Goal: Feedback & Contribution: Leave review/rating

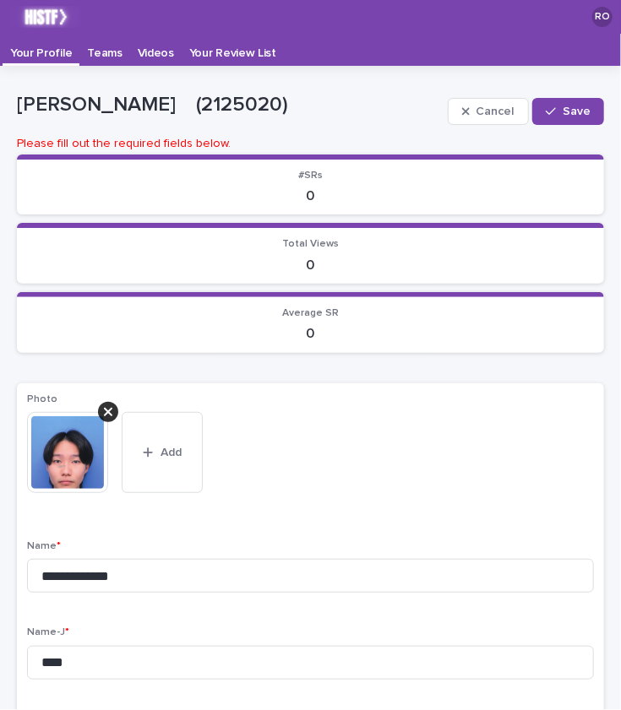
scroll to position [34, 0]
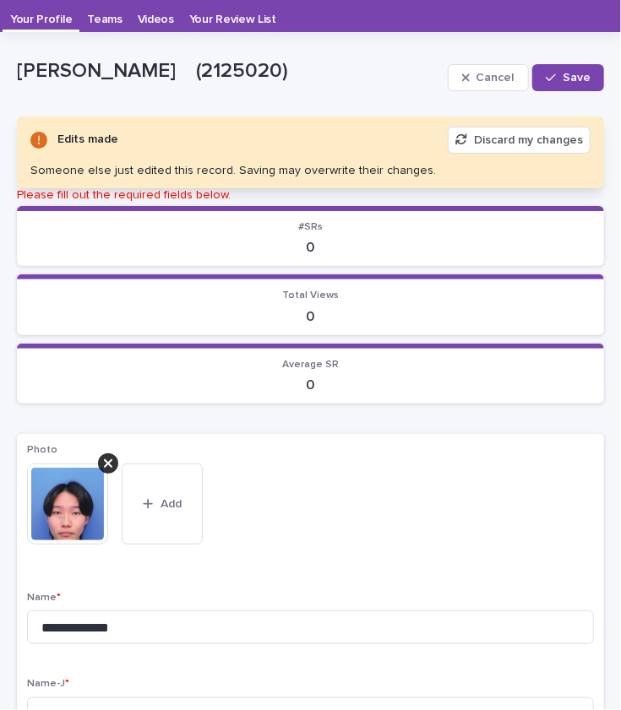
click at [125, 65] on p "[PERSON_NAME]　(2125020)" at bounding box center [229, 71] width 424 height 24
click at [149, 16] on p "Videos" at bounding box center [156, 13] width 36 height 27
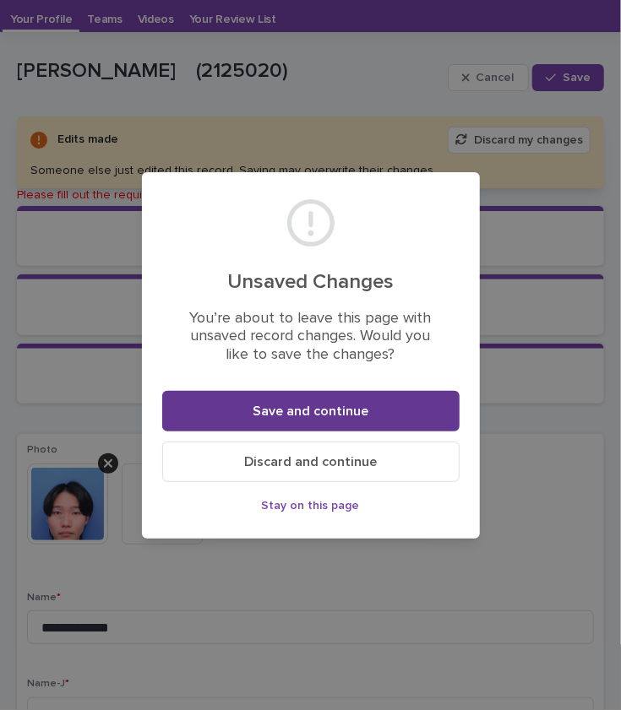
click at [314, 420] on button "Save and continue" at bounding box center [310, 411] width 297 height 41
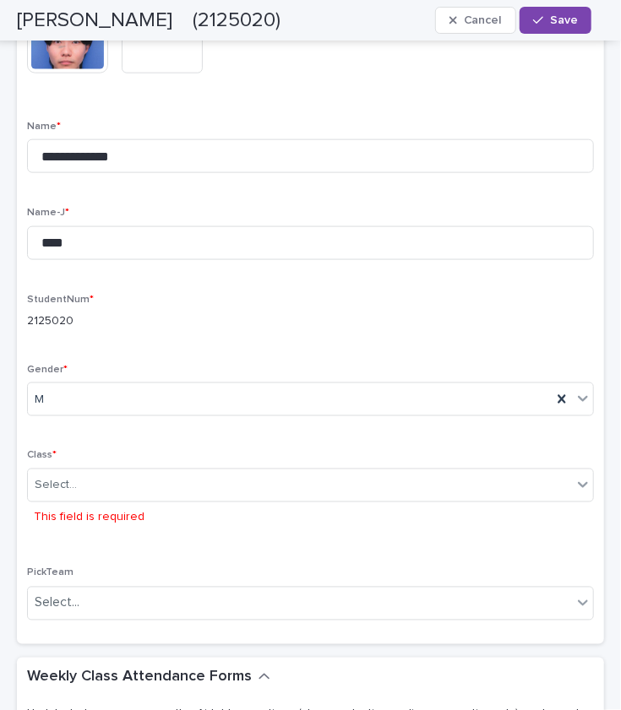
scroll to position [0, 0]
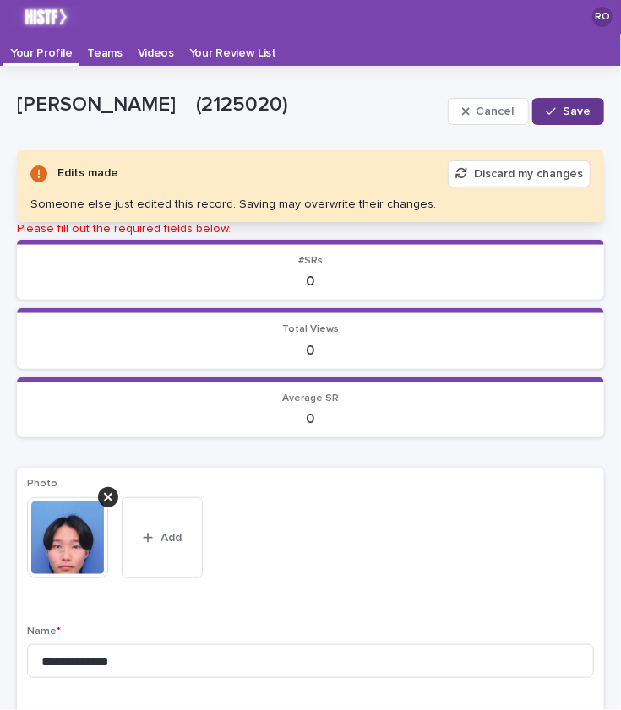
click at [551, 110] on div "button" at bounding box center [554, 112] width 17 height 12
click at [471, 171] on button "Discard my changes" at bounding box center [519, 173] width 143 height 27
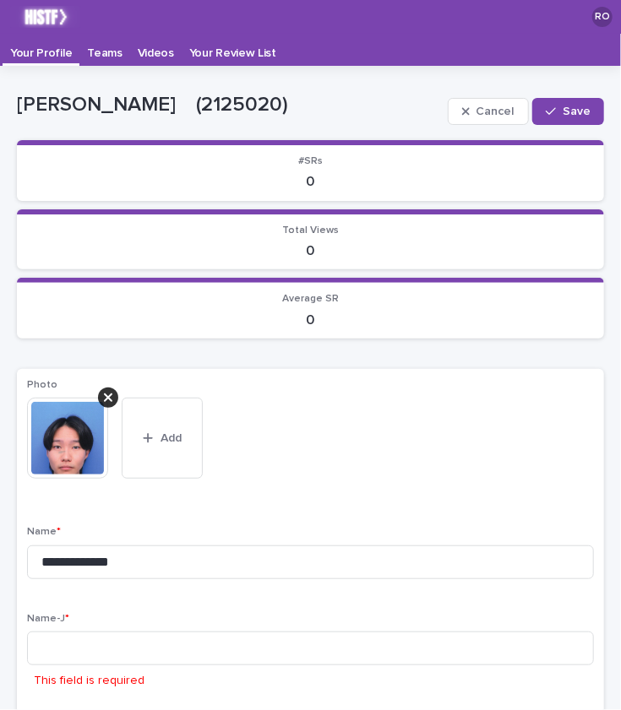
click at [138, 60] on p "Videos" at bounding box center [156, 47] width 36 height 27
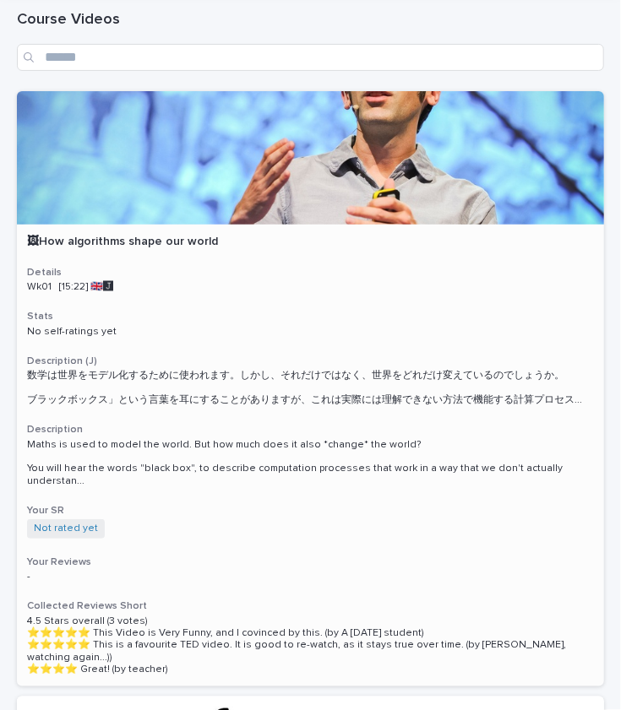
scroll to position [75, 0]
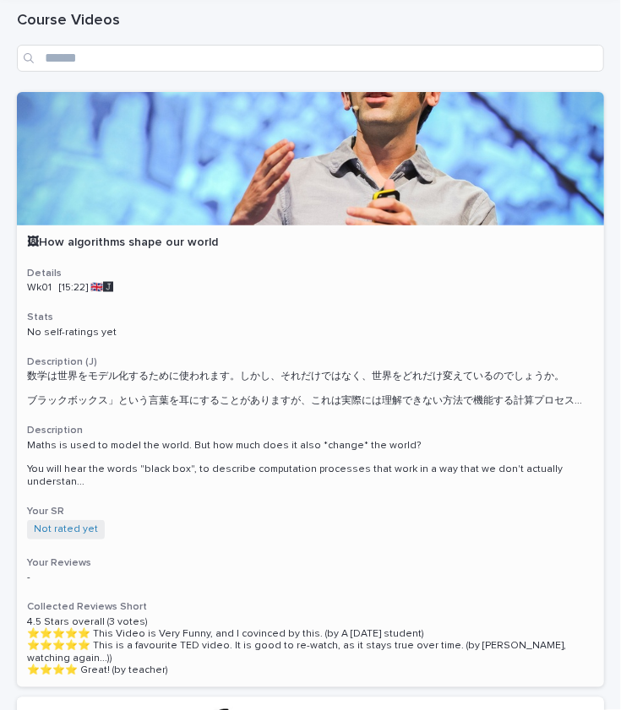
click at [248, 214] on div at bounding box center [310, 158] width 587 height 133
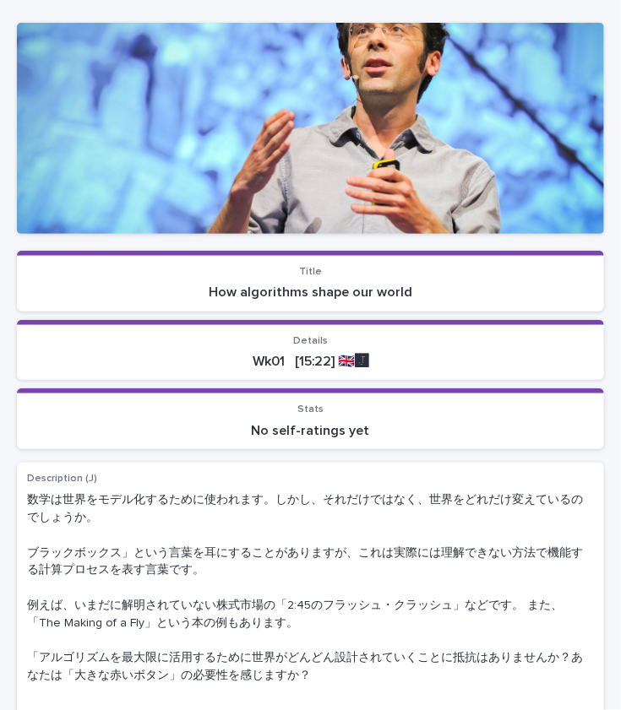
scroll to position [118, 0]
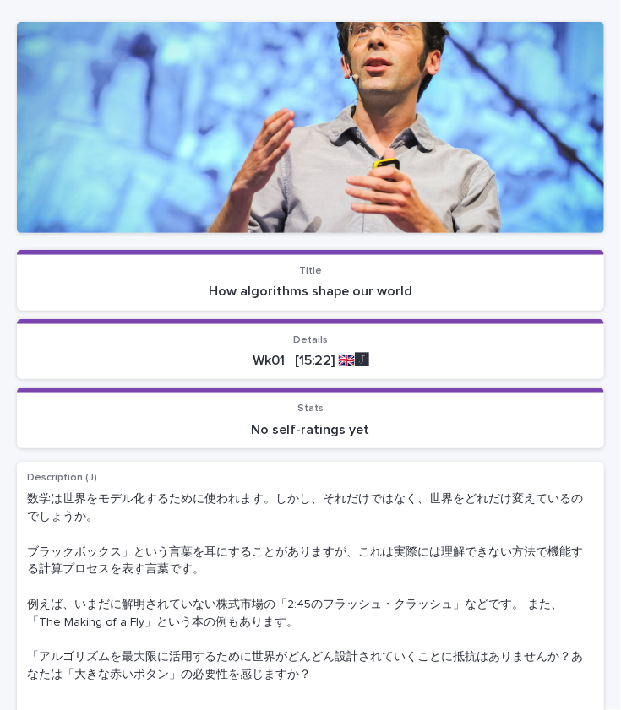
click at [269, 198] on div at bounding box center [310, 127] width 587 height 211
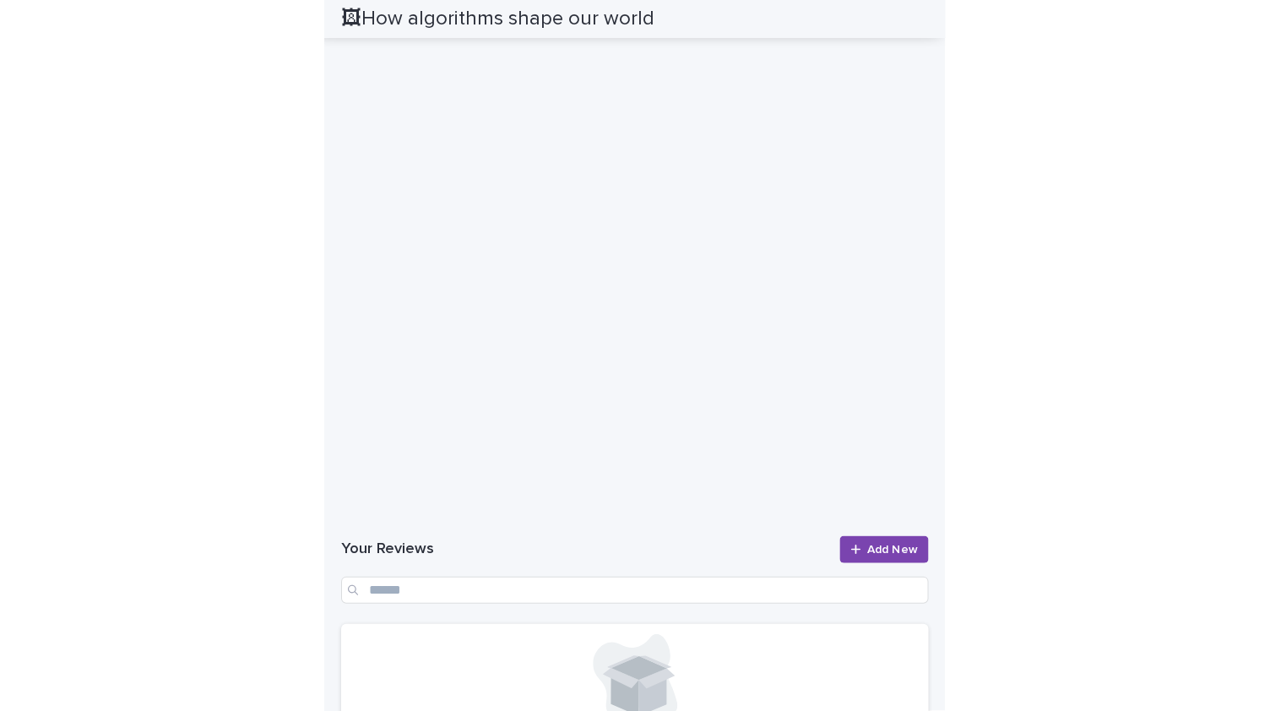
scroll to position [1327, 0]
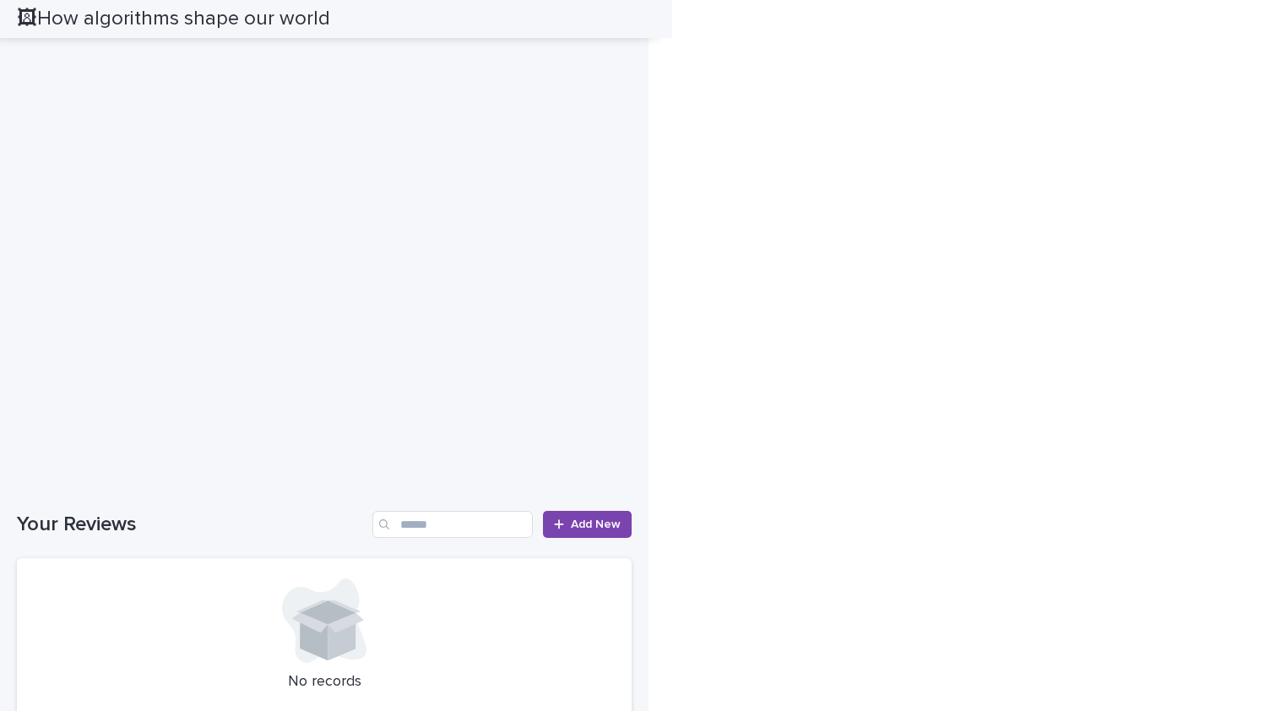
scroll to position [1190, 0]
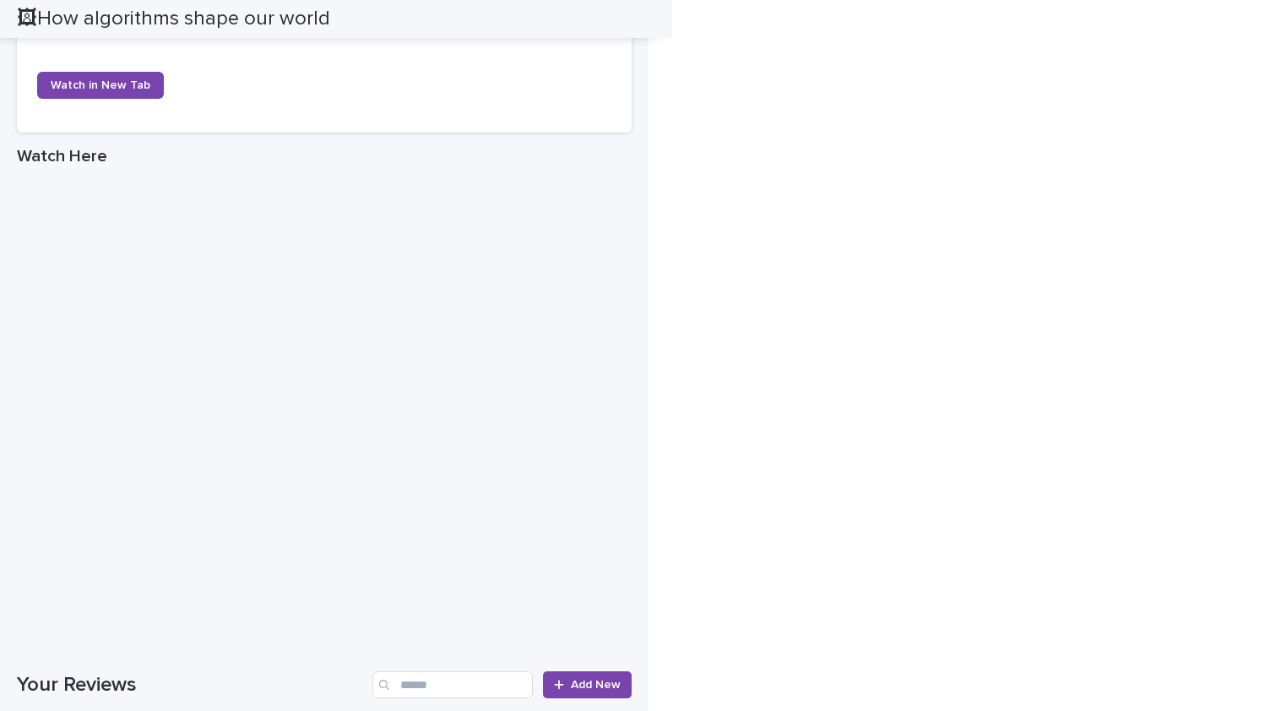
scroll to position [1153, 0]
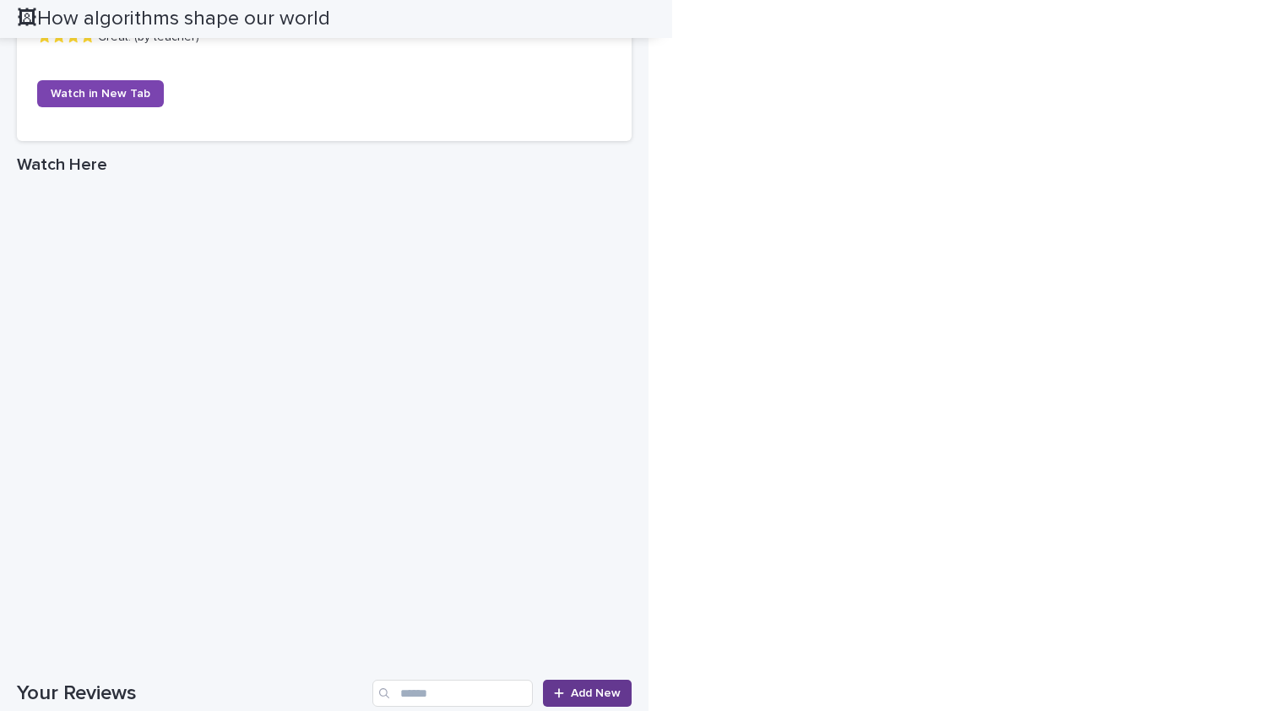
click at [596, 693] on span "Add New" at bounding box center [596, 693] width 50 height 12
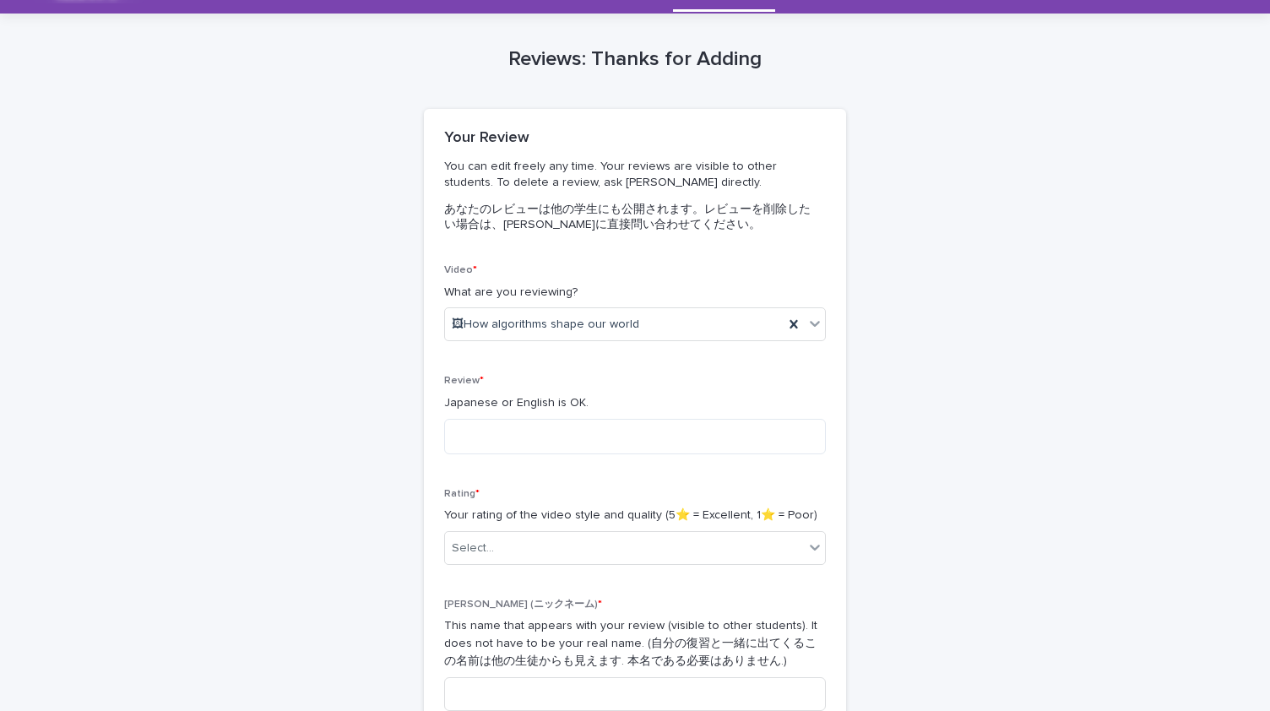
scroll to position [19, 0]
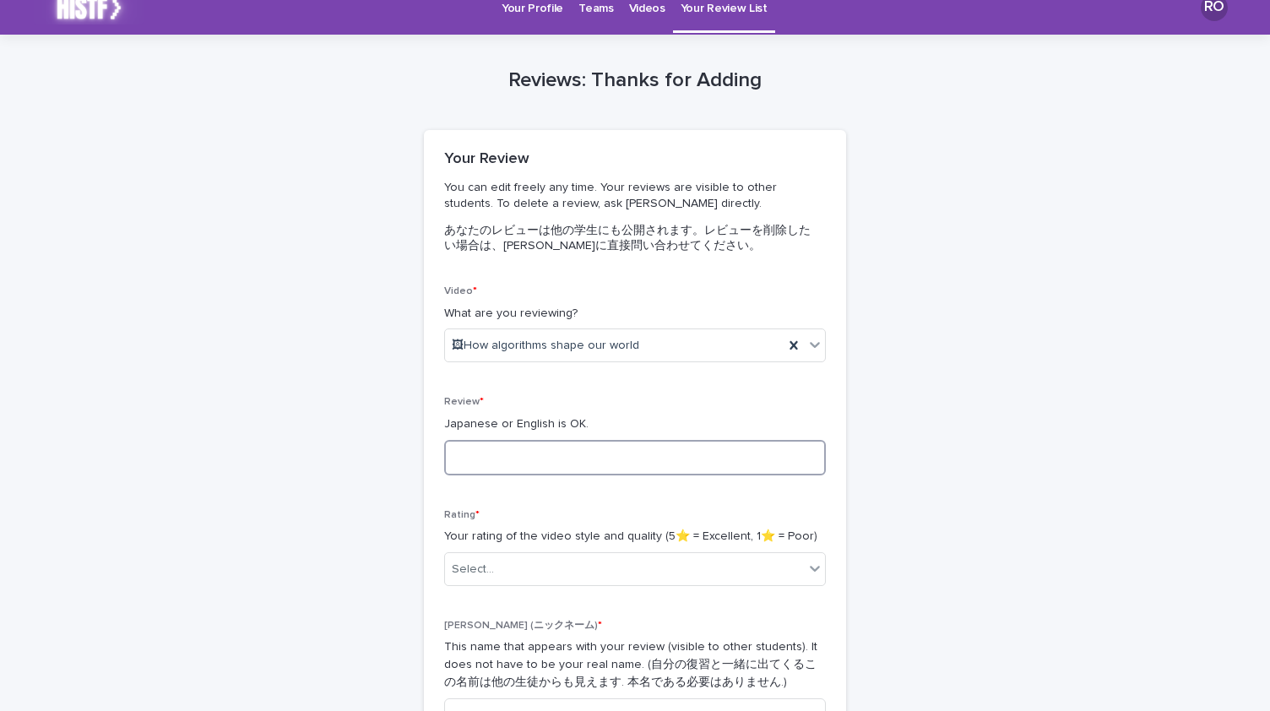
click at [567, 457] on textarea at bounding box center [635, 457] width 382 height 35
type textarea "**********"
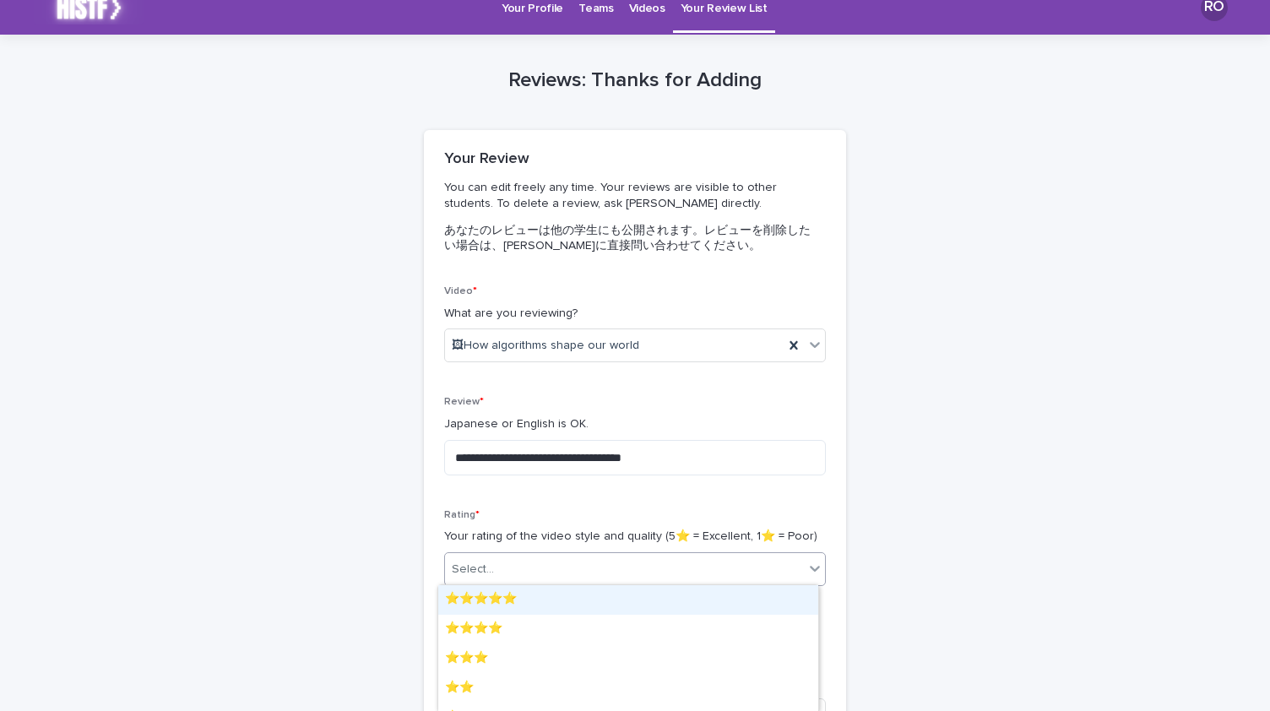
click at [579, 553] on div "Select..." at bounding box center [635, 569] width 382 height 34
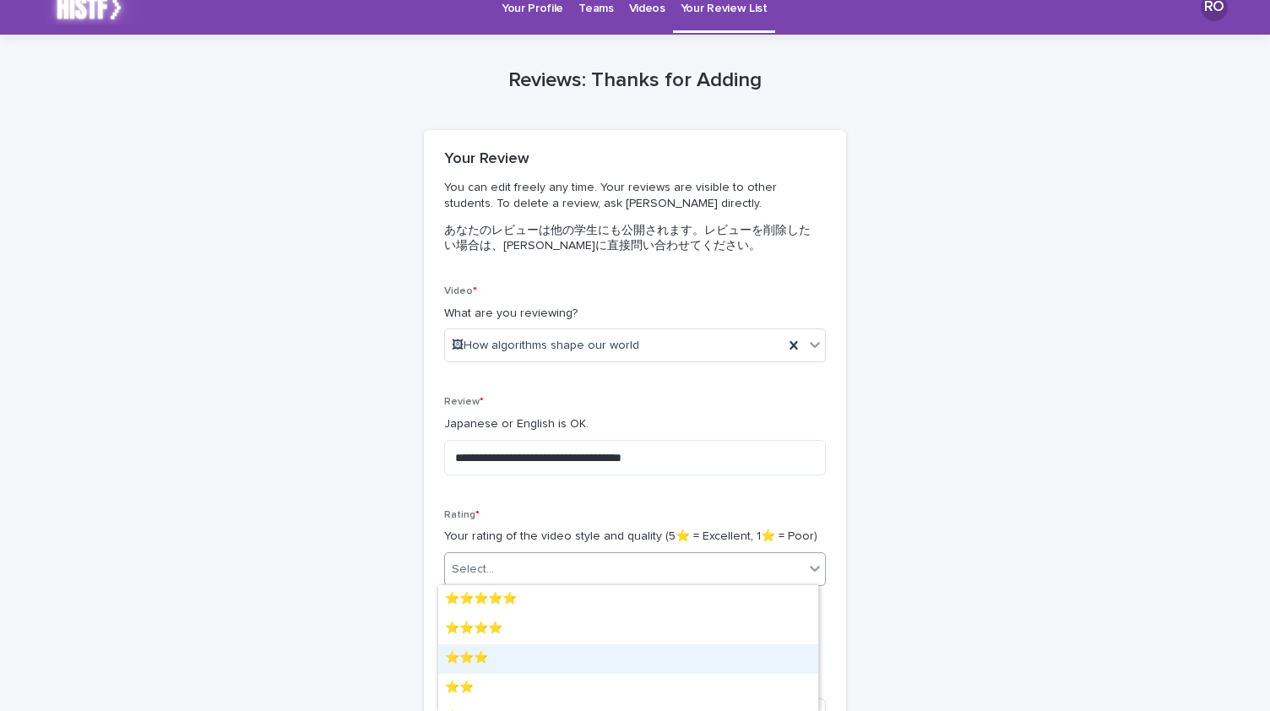
scroll to position [22, 0]
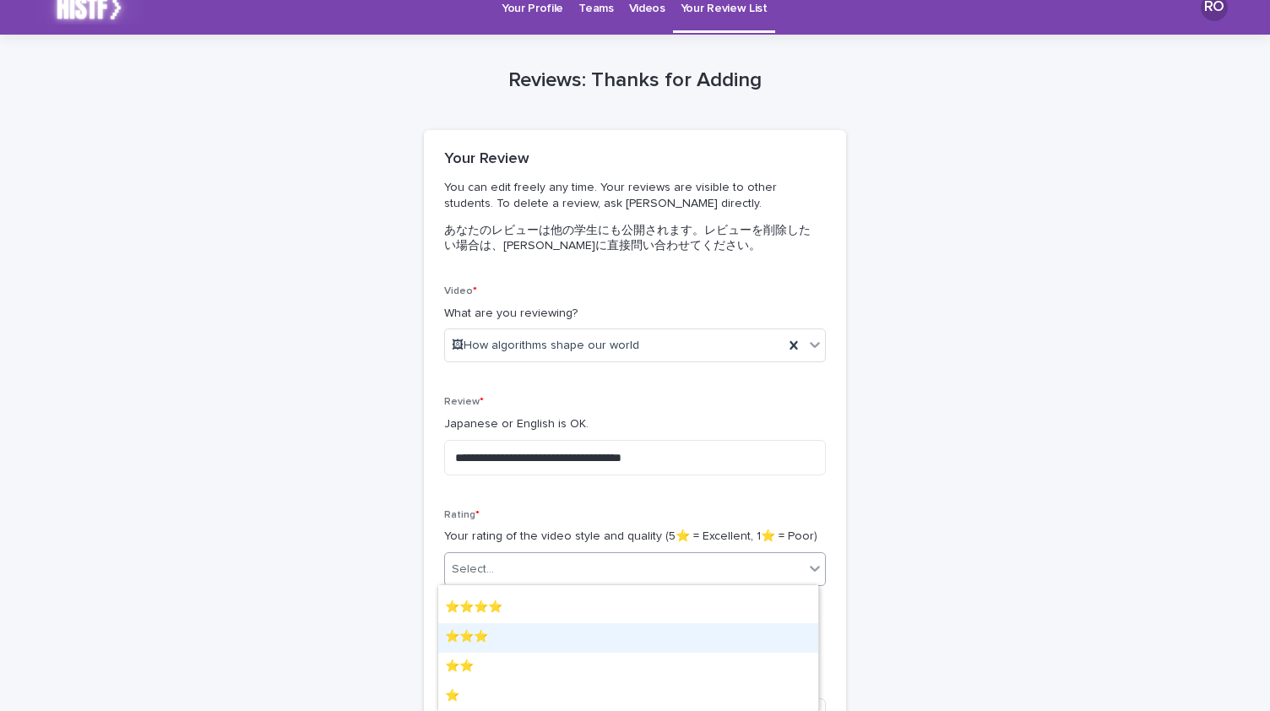
click at [571, 631] on div "⭐️⭐️⭐️" at bounding box center [628, 638] width 380 height 30
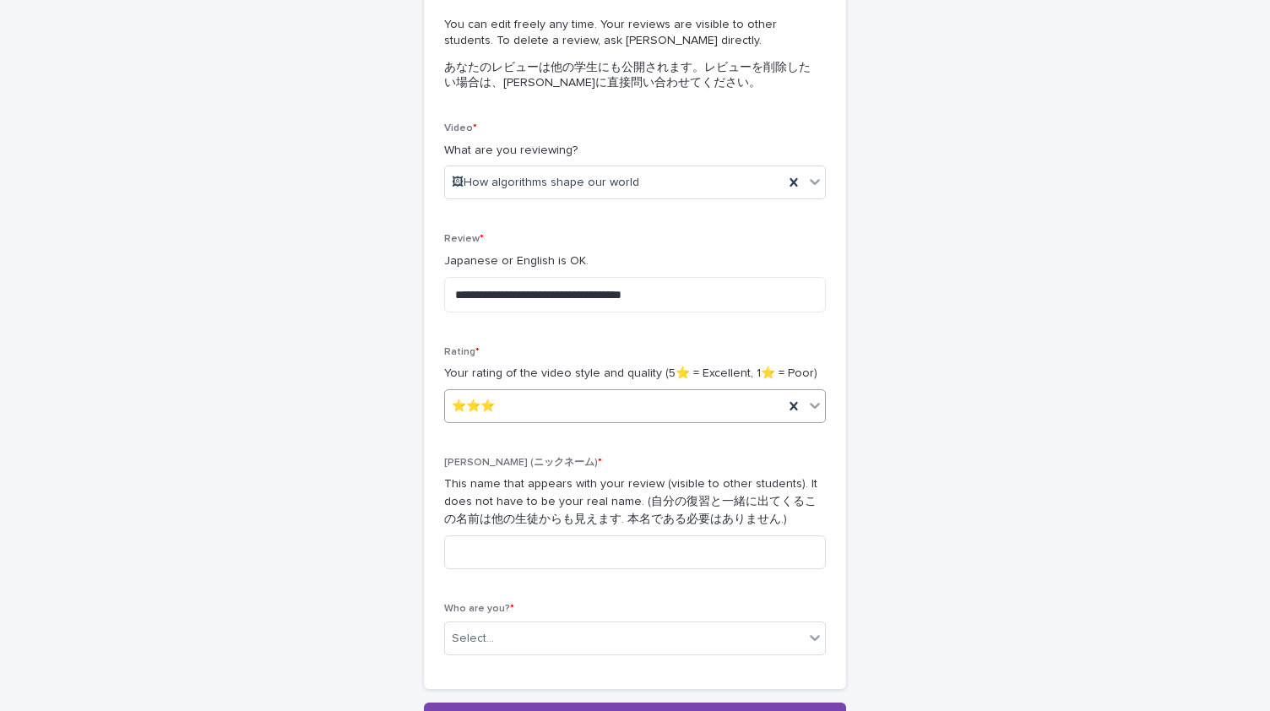
scroll to position [183, 0]
click at [567, 548] on input at bounding box center [635, 552] width 382 height 34
type input "*"
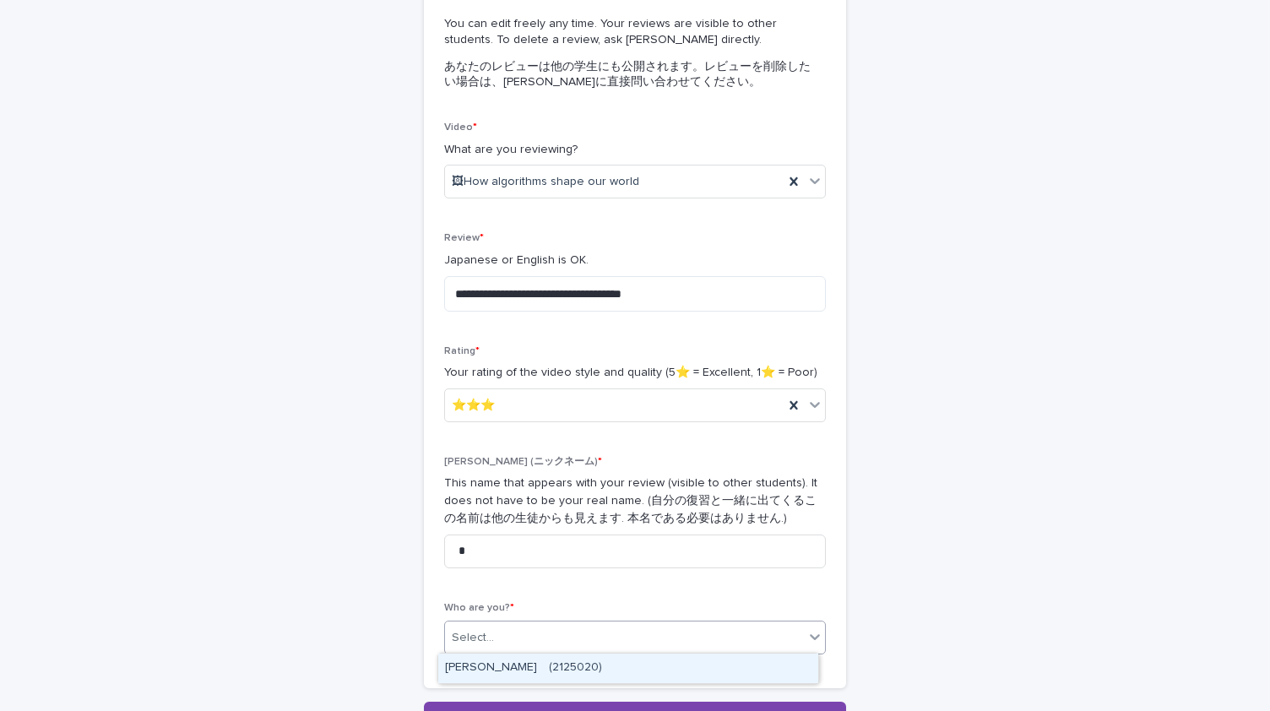
click at [581, 638] on div "Select..." at bounding box center [624, 638] width 359 height 28
click at [583, 672] on div "Ryuichi Otowa　(2125020)" at bounding box center [628, 669] width 380 height 30
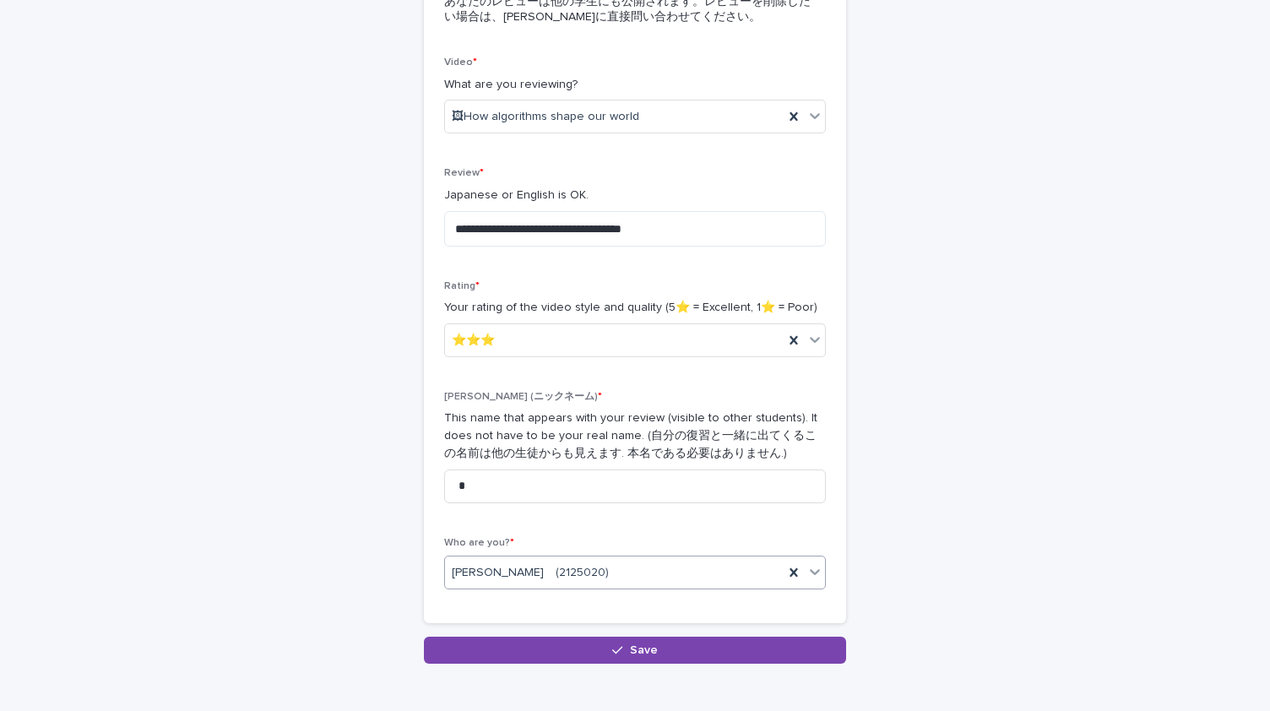
scroll to position [249, 0]
click at [612, 649] on icon "button" at bounding box center [617, 649] width 10 height 12
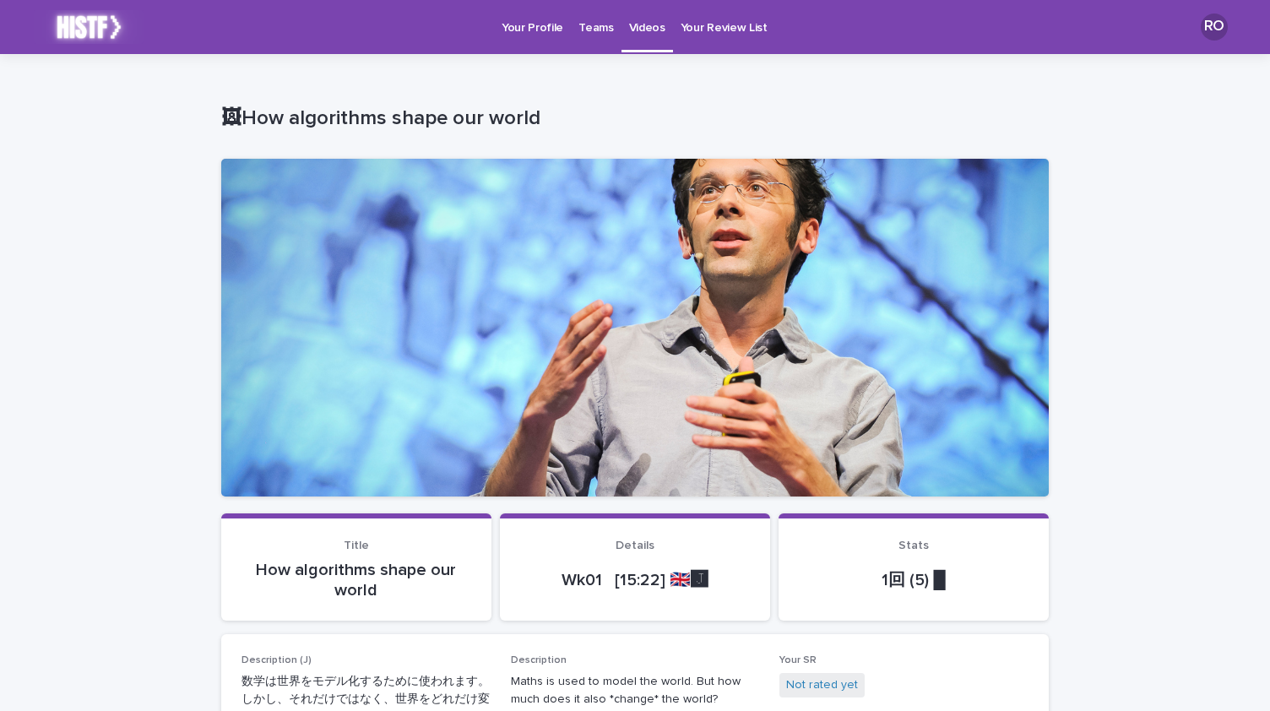
click at [620, 36] on link "Videos" at bounding box center [648, 25] width 52 height 50
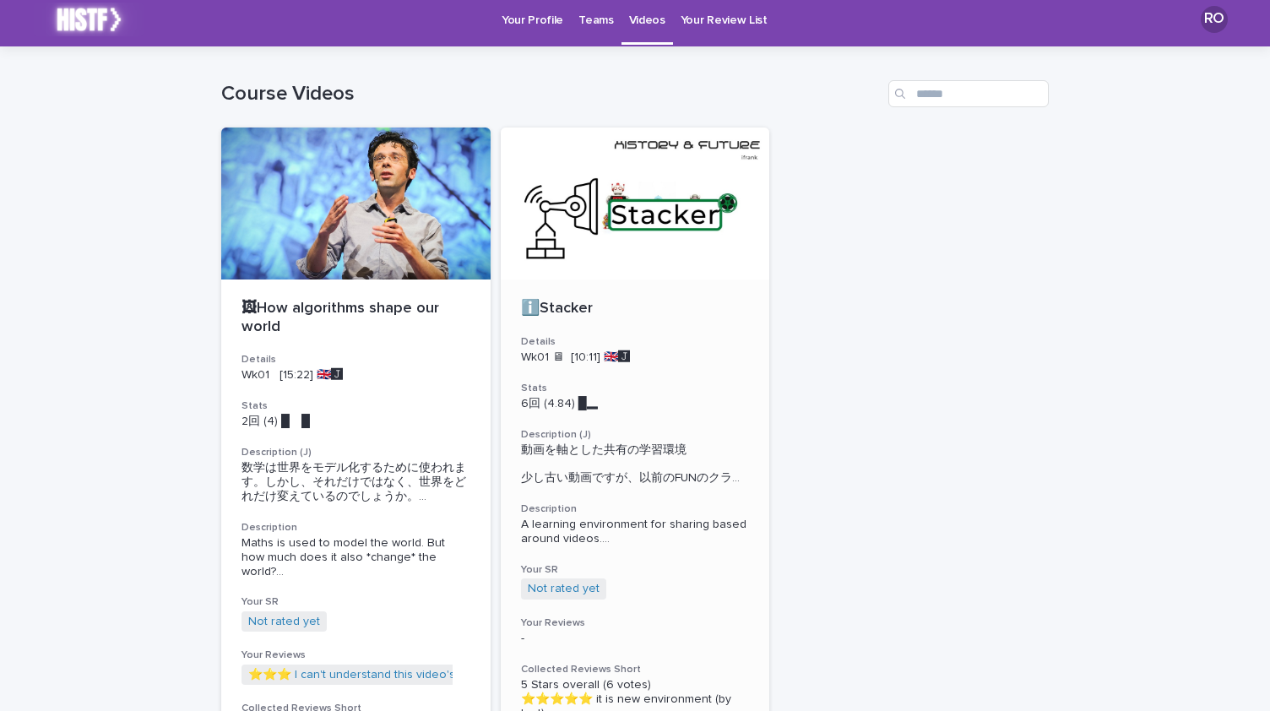
scroll to position [3, 0]
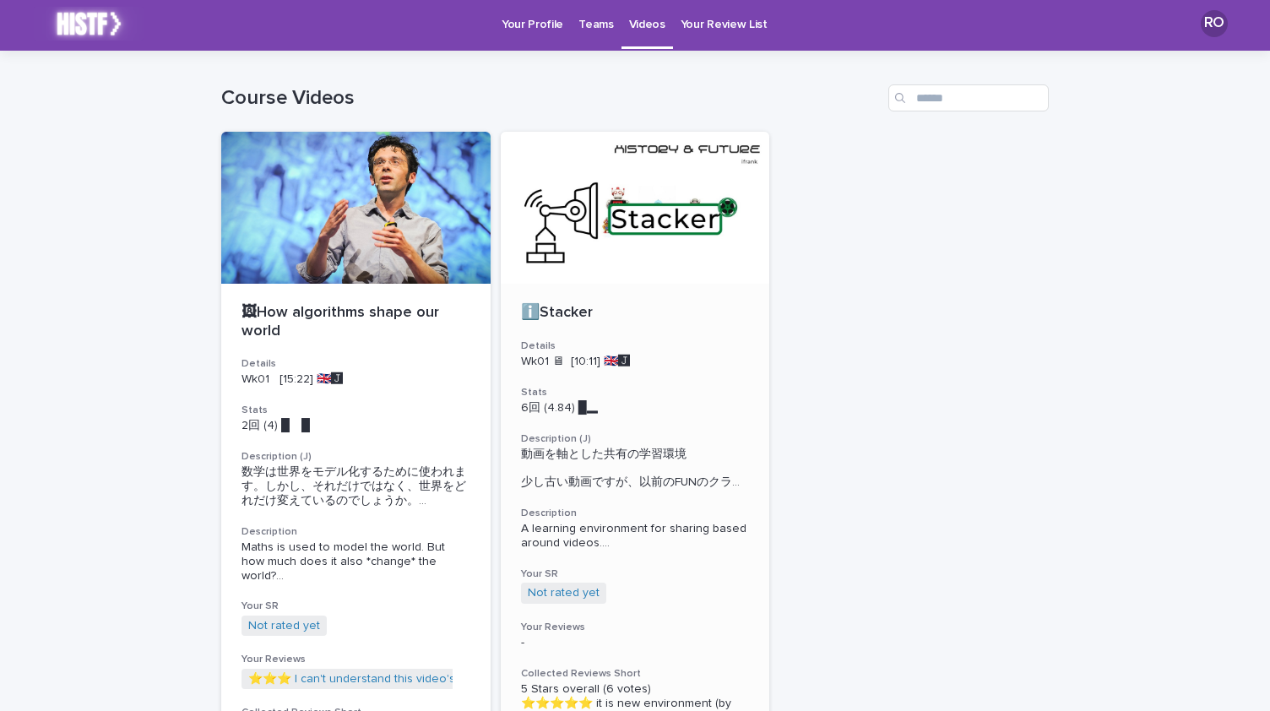
click at [620, 327] on div "ℹ️Stacker Details Wk01 🖥 [10:11] 🇬🇧🅹️ Stats 6回 (4.84) █▂　　　 Description (J) 動画を…" at bounding box center [635, 621] width 269 height 675
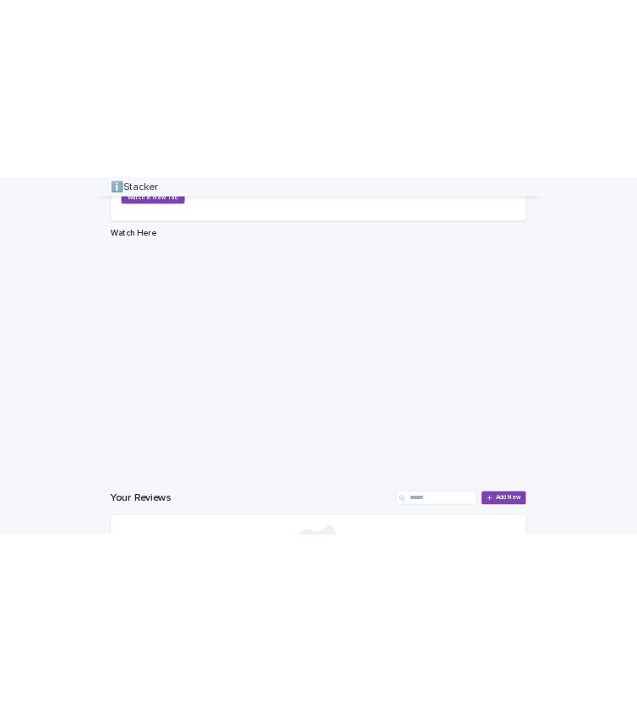
scroll to position [1237, 0]
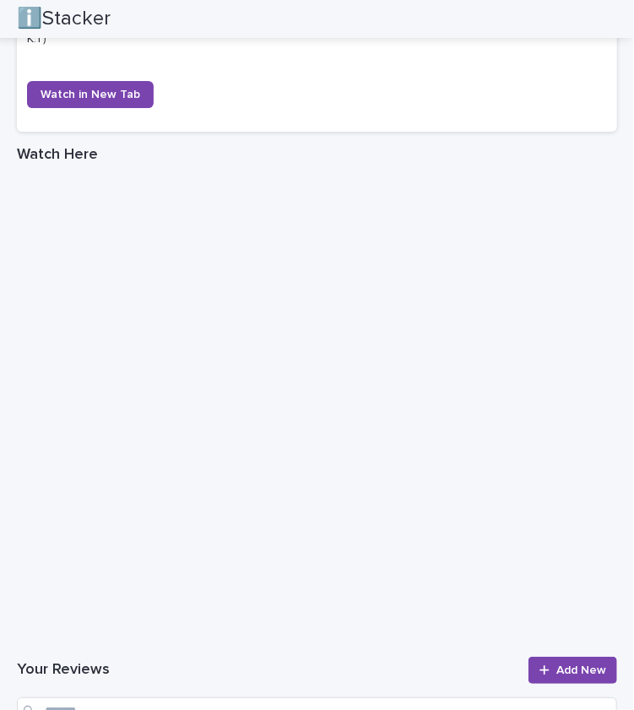
scroll to position [1631, 0]
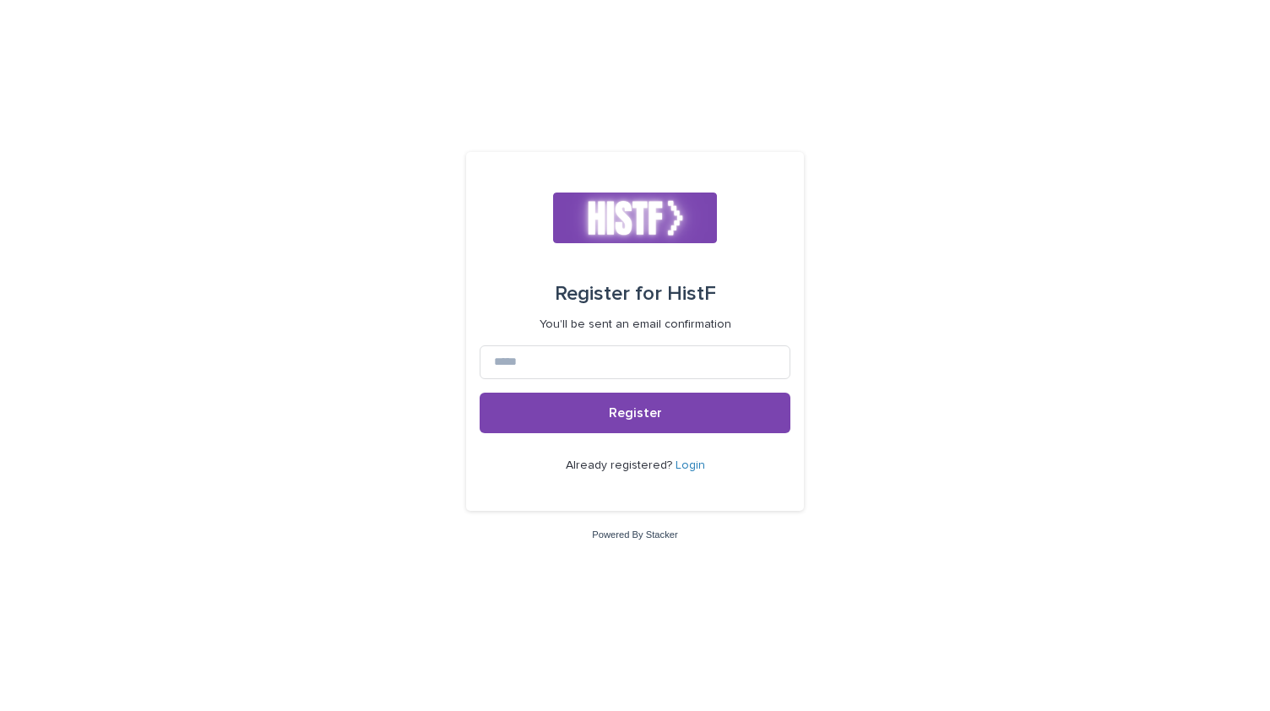
click at [435, 161] on div "Register for HistF You'll be sent an email confirmation Register Already regist…" at bounding box center [635, 355] width 1270 height 711
